Goal: Contribute content

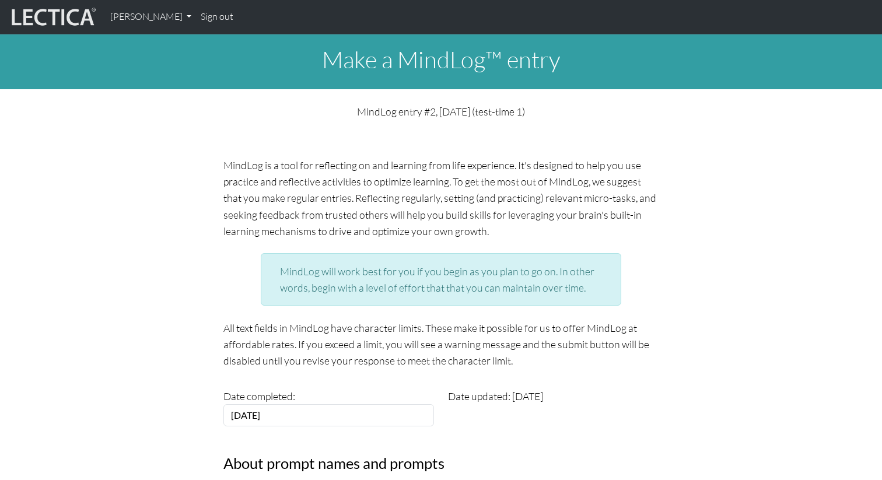
scroll to position [398, 0]
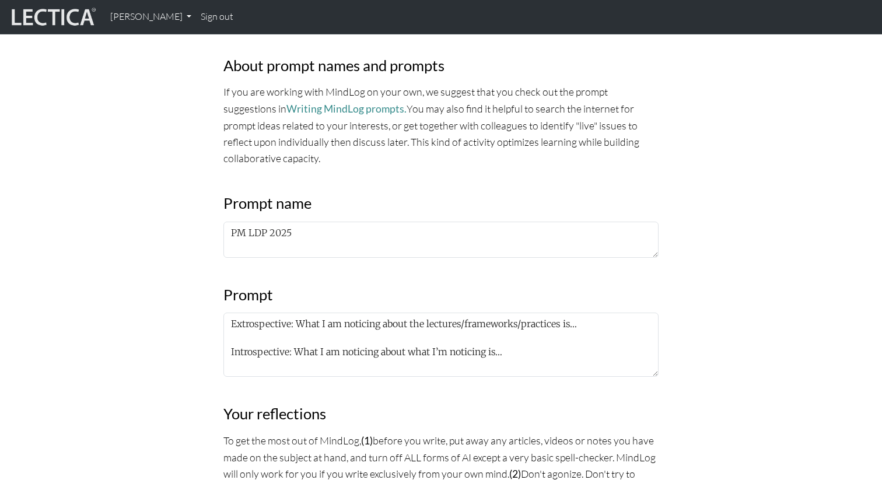
drag, startPoint x: 578, startPoint y: 325, endPoint x: 298, endPoint y: 322, distance: 280.0
click at [298, 322] on textarea "Extrospective: What I am noticing about the lectures/frameworks/practices is… I…" at bounding box center [440, 345] width 435 height 64
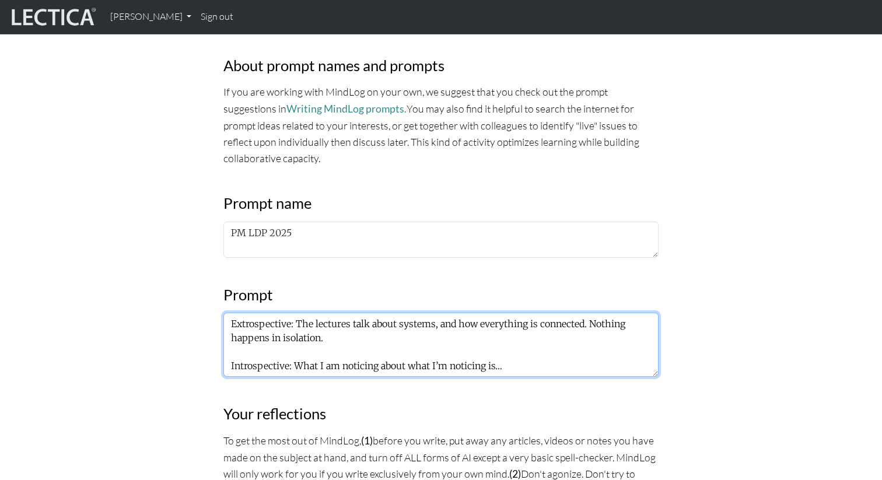
click at [323, 358] on textarea "Extrospective: The lectures talk about systems, and how everything is connected…" at bounding box center [440, 345] width 435 height 64
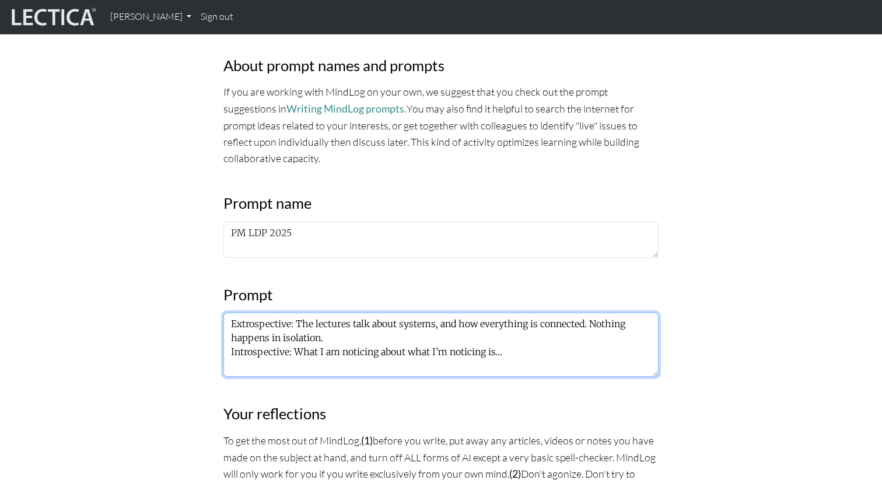
drag, startPoint x: 514, startPoint y: 356, endPoint x: 297, endPoint y: 353, distance: 217.0
click at [297, 353] on textarea "Extrospective: The lectures talk about systems, and how everything is connected…" at bounding box center [440, 345] width 435 height 64
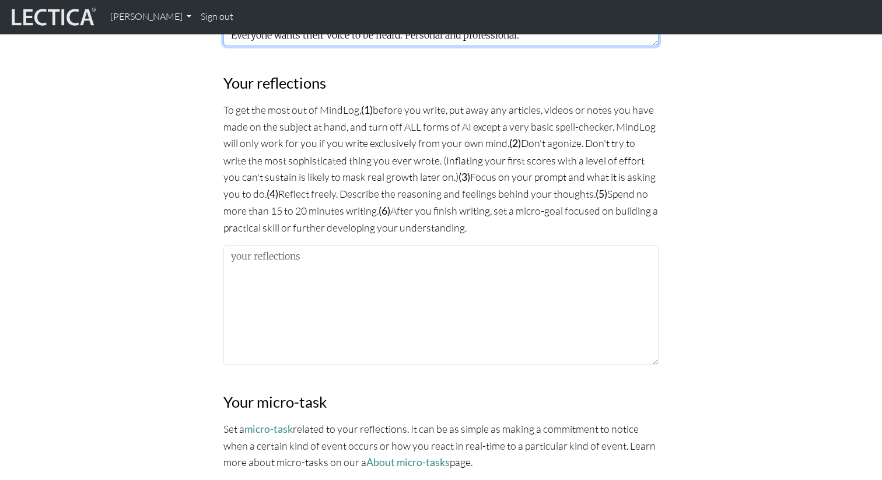
scroll to position [749, 0]
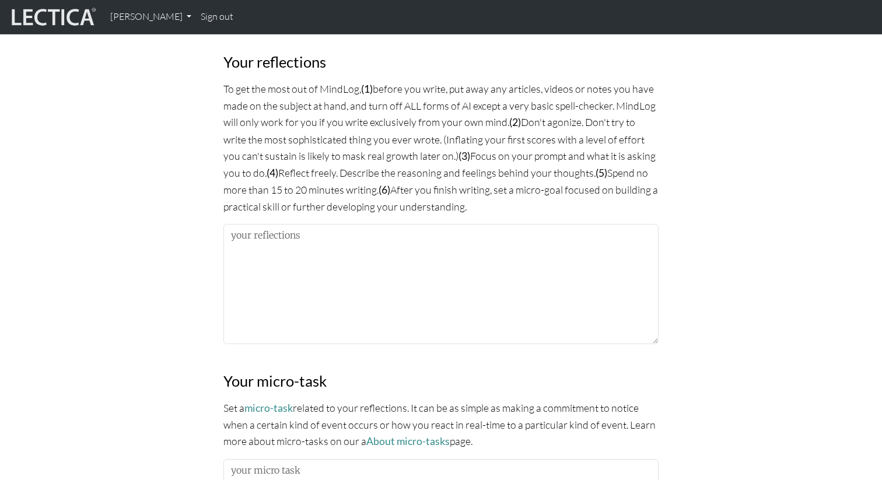
type textarea "Extrospective: The lectures talk about systems, and how everything is connected…"
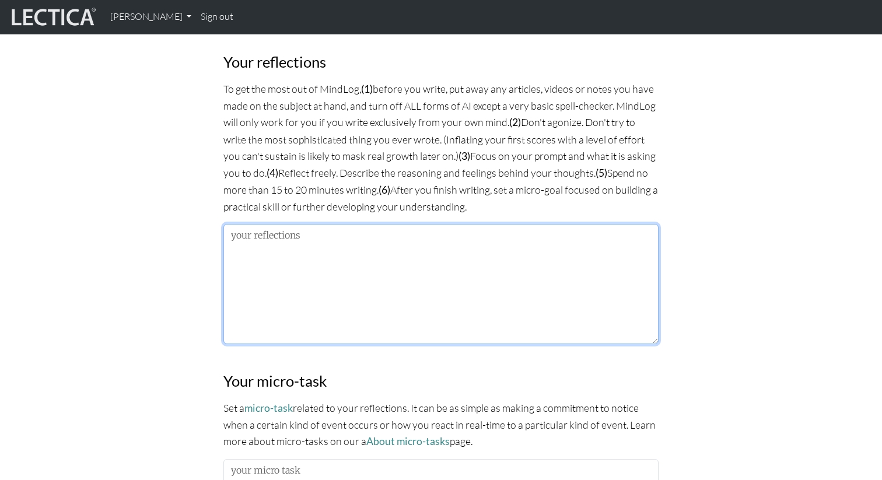
click at [367, 259] on textarea at bounding box center [440, 284] width 435 height 120
paste textarea "so if there is friction between teams or people, we can try to understand the d…"
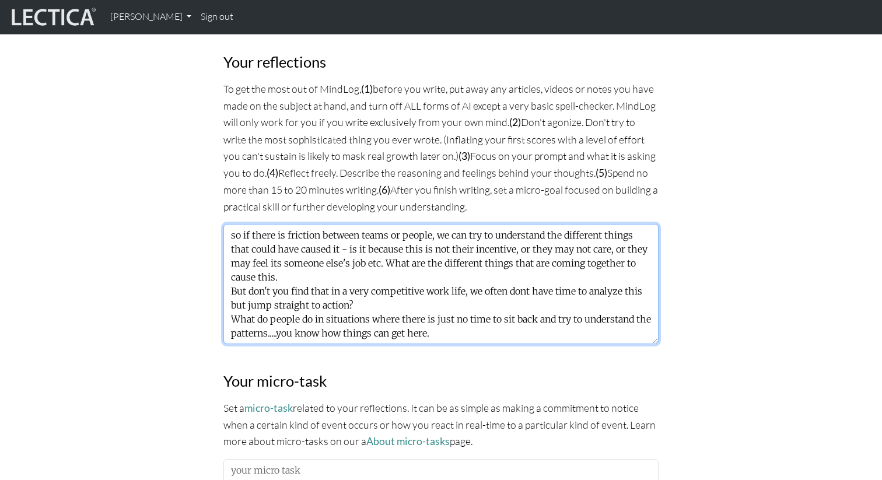
scroll to position [0, 0]
drag, startPoint x: 240, startPoint y: 232, endPoint x: 223, endPoint y: 232, distance: 16.9
click at [223, 232] on textarea "so if there is friction between teams or people, we can try to understand the d…" at bounding box center [440, 284] width 435 height 120
click at [365, 260] on textarea "If there is friction between teams or people, we can try to understand the diff…" at bounding box center [440, 284] width 435 height 120
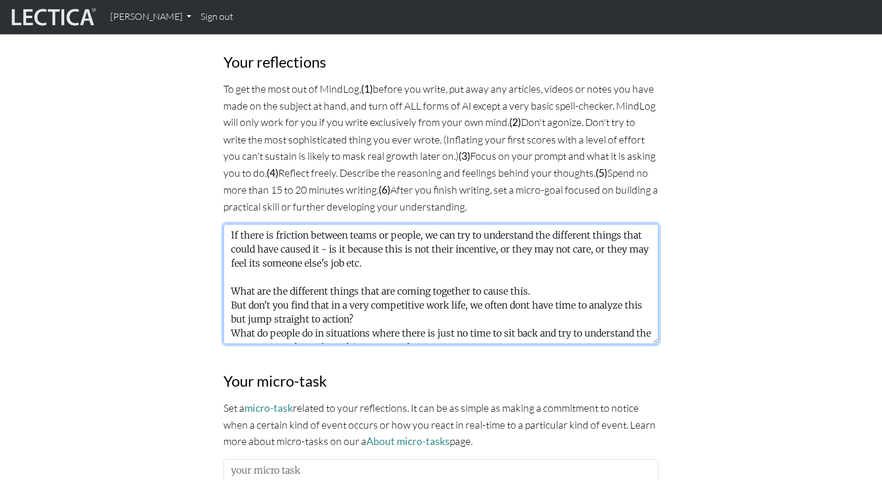
click at [232, 304] on textarea "If there is friction between teams or people, we can try to understand the diff…" at bounding box center [440, 284] width 435 height 120
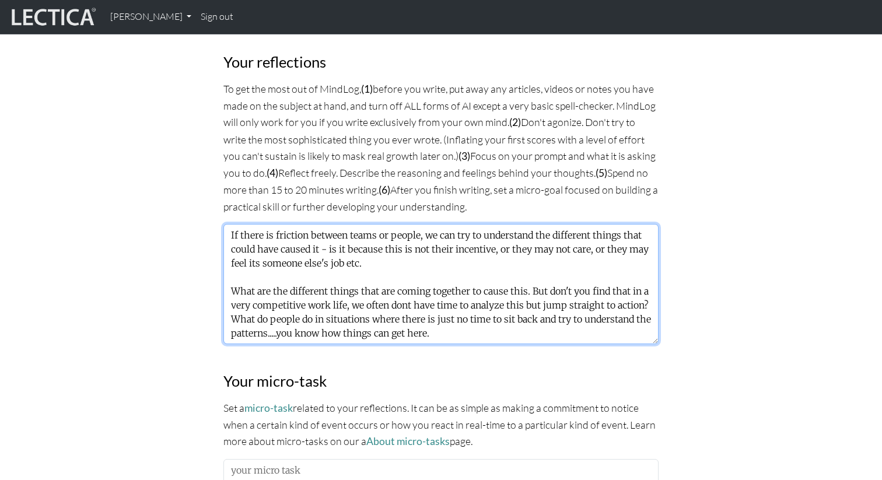
drag, startPoint x: 588, startPoint y: 288, endPoint x: 549, endPoint y: 289, distance: 39.1
click at [549, 289] on textarea "If there is friction between teams or people, we can try to understand the diff…" at bounding box center [440, 284] width 435 height 120
click at [629, 289] on textarea "If there is friction between teams or people, we can try to understand the diff…" at bounding box center [440, 284] width 435 height 120
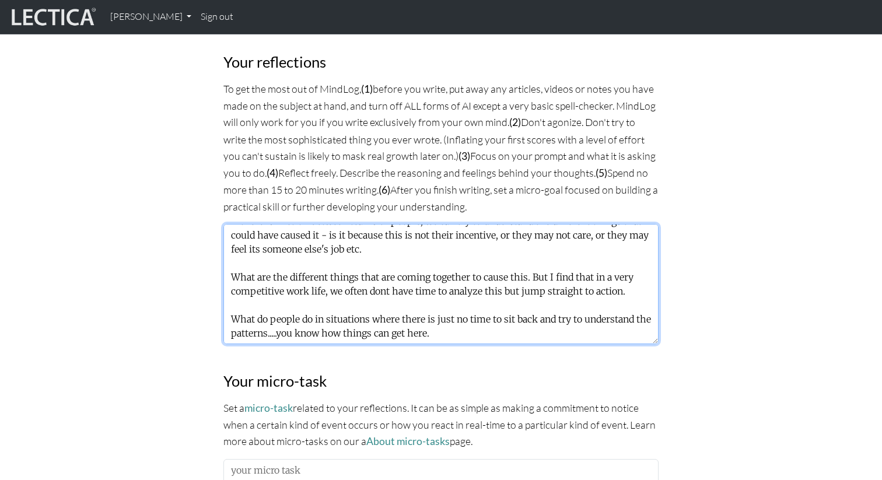
scroll to position [28, 0]
drag, startPoint x: 437, startPoint y: 316, endPoint x: 278, endPoint y: 318, distance: 159.2
click at [278, 318] on textarea "If there is friction between teams or people, we can try to understand the diff…" at bounding box center [440, 284] width 435 height 120
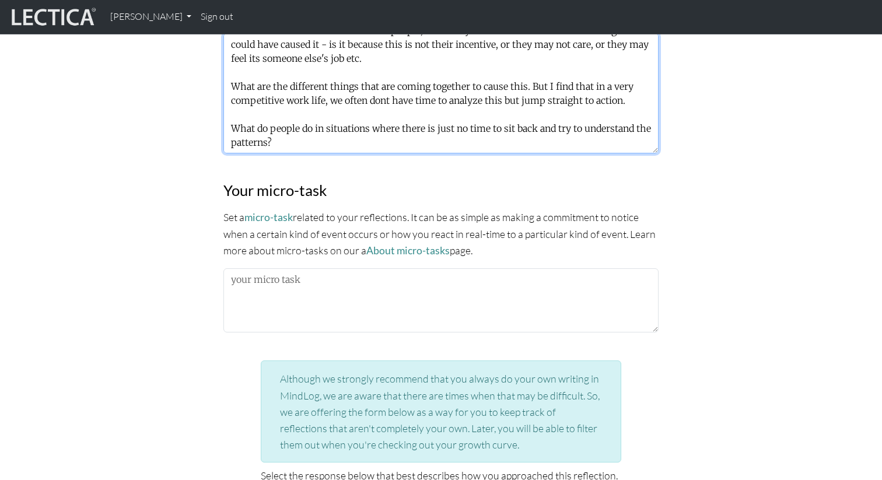
scroll to position [944, 0]
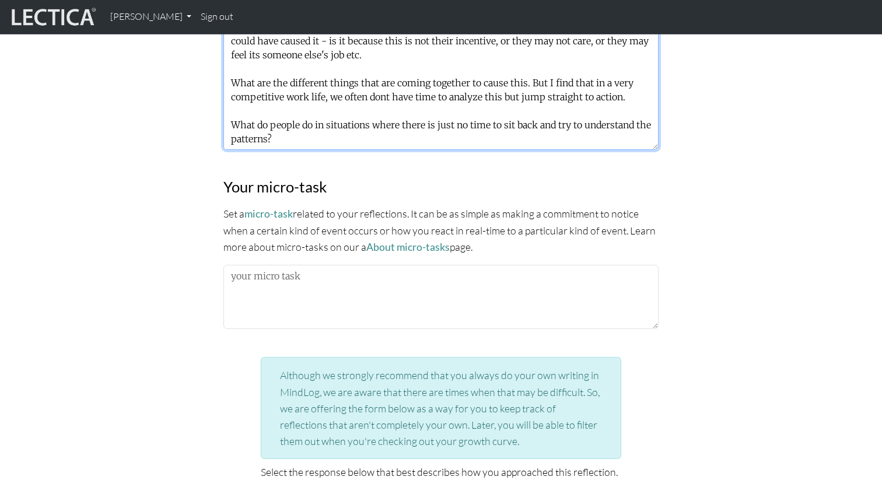
type textarea "If there is friction between teams or people, we can try to understand the diff…"
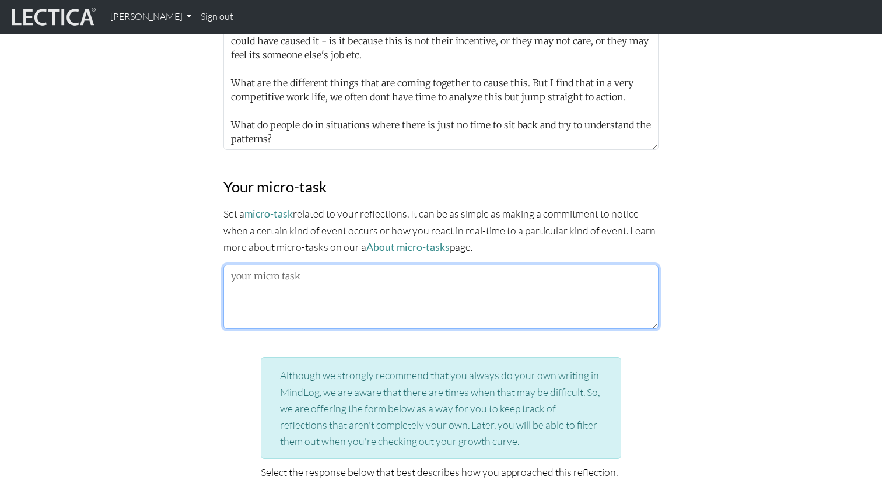
click at [280, 295] on textarea at bounding box center [440, 297] width 435 height 64
type textarea "Try to take the time to understand existing friction."
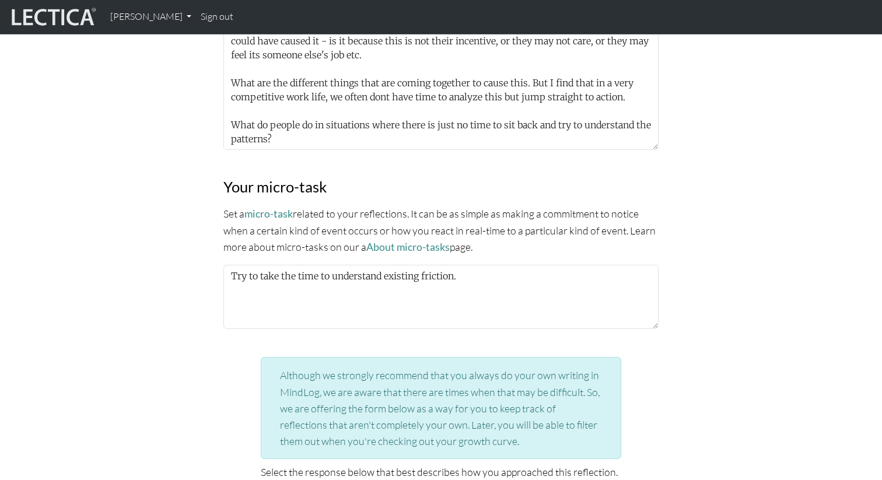
click at [297, 233] on p "Set a micro-task related to your reflections. It can be as simple as making a c…" at bounding box center [440, 230] width 435 height 50
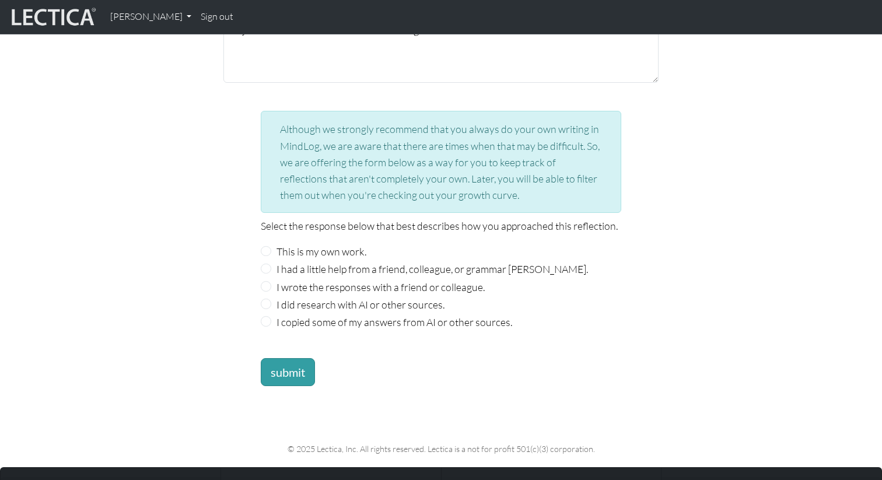
scroll to position [1201, 0]
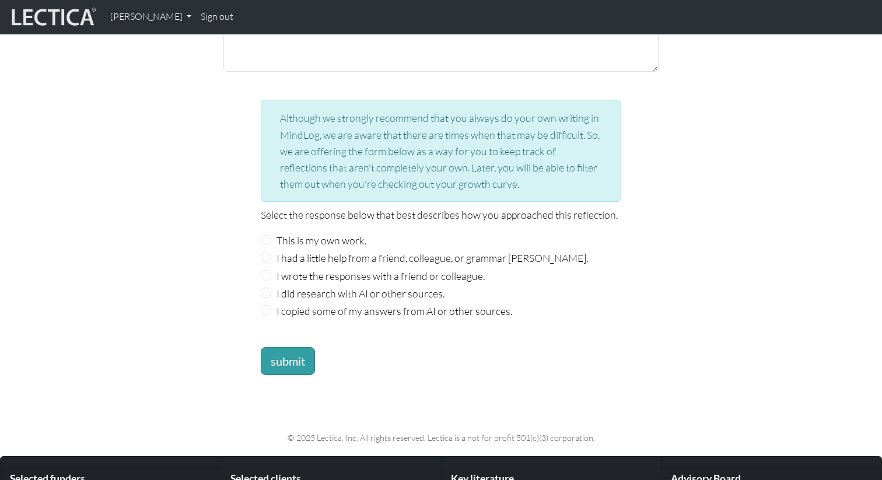
click at [296, 237] on label "This is my own work." at bounding box center [321, 240] width 90 height 16
click at [271, 237] on input "This is my own work." at bounding box center [266, 240] width 10 height 10
radio input "true"
click at [282, 351] on button "submit" at bounding box center [288, 361] width 54 height 28
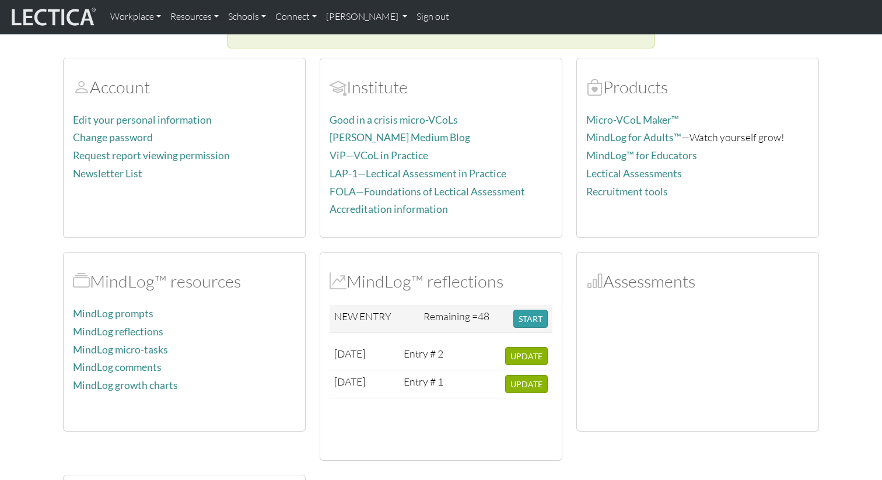
scroll to position [111, 0]
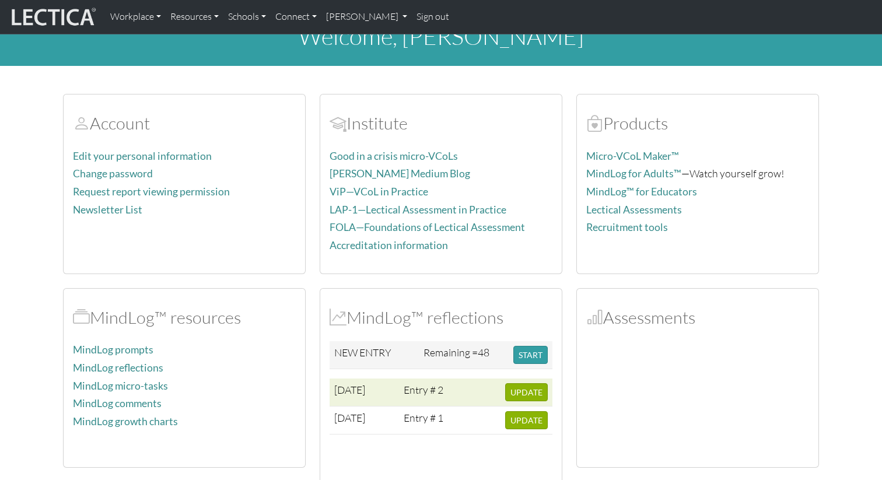
scroll to position [23, 0]
